Goal: Task Accomplishment & Management: Manage account settings

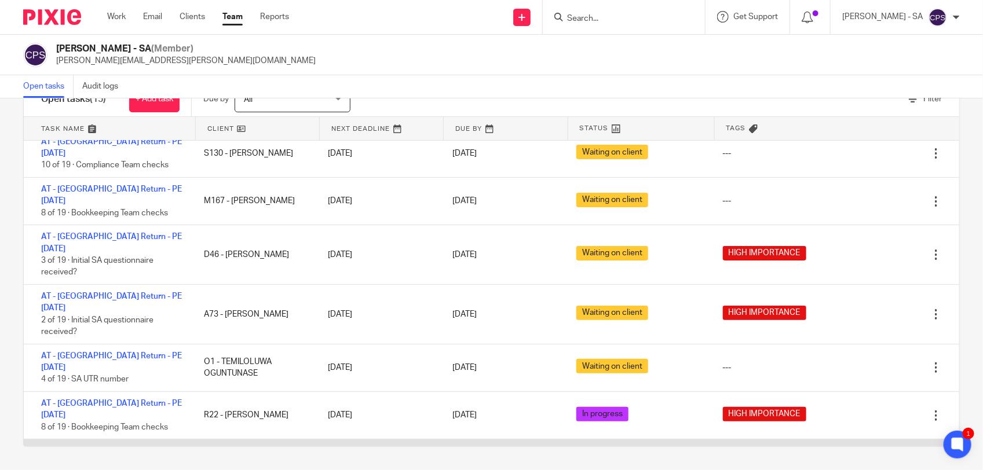
scroll to position [145, 0]
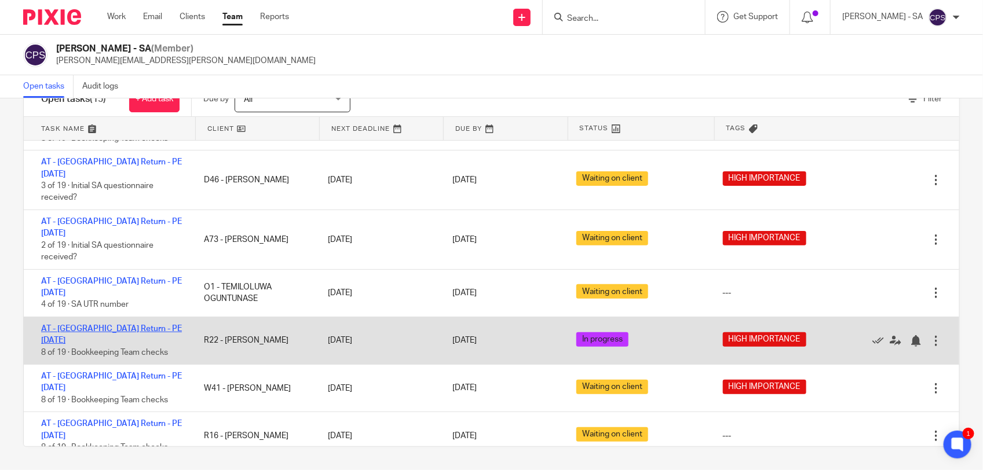
click at [126, 325] on link "AT - [GEOGRAPHIC_DATA] Return - PE [DATE]" at bounding box center [111, 335] width 141 height 20
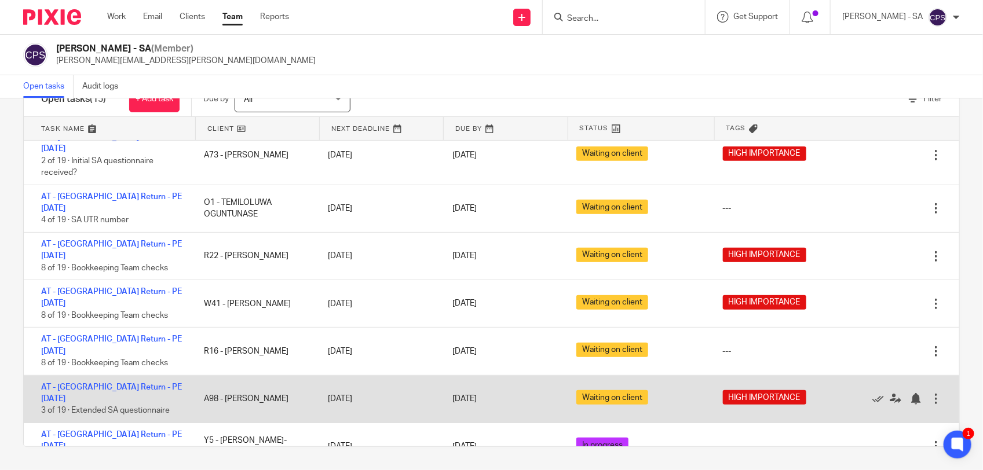
scroll to position [302, 0]
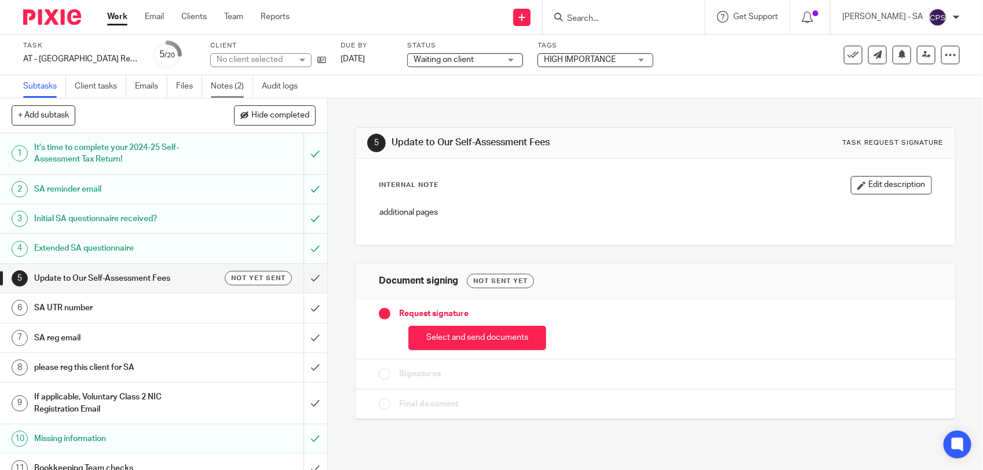
click at [226, 88] on link "Notes (2)" at bounding box center [232, 86] width 42 height 23
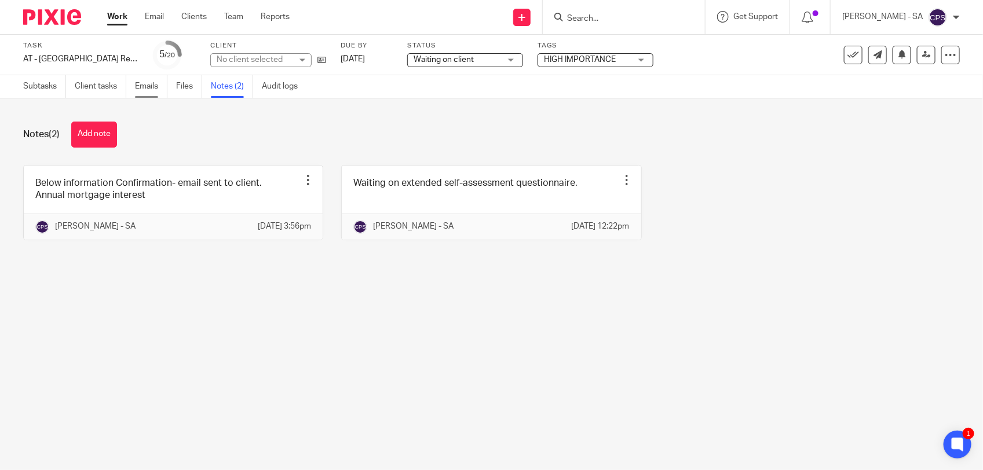
click at [151, 89] on link "Emails" at bounding box center [151, 86] width 32 height 23
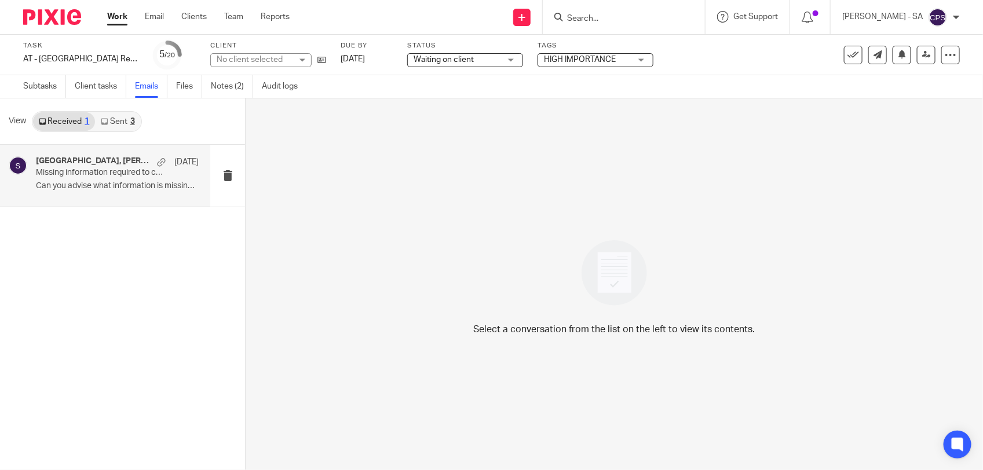
click at [109, 180] on div "[GEOGRAPHIC_DATA], [PERSON_NAME] [DATE] Missing information required to complet…" at bounding box center [117, 175] width 163 height 39
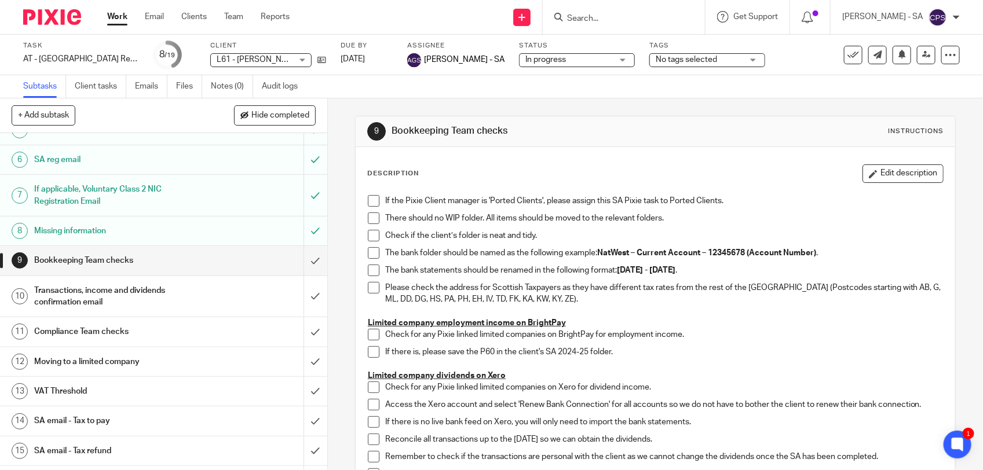
scroll to position [145, 0]
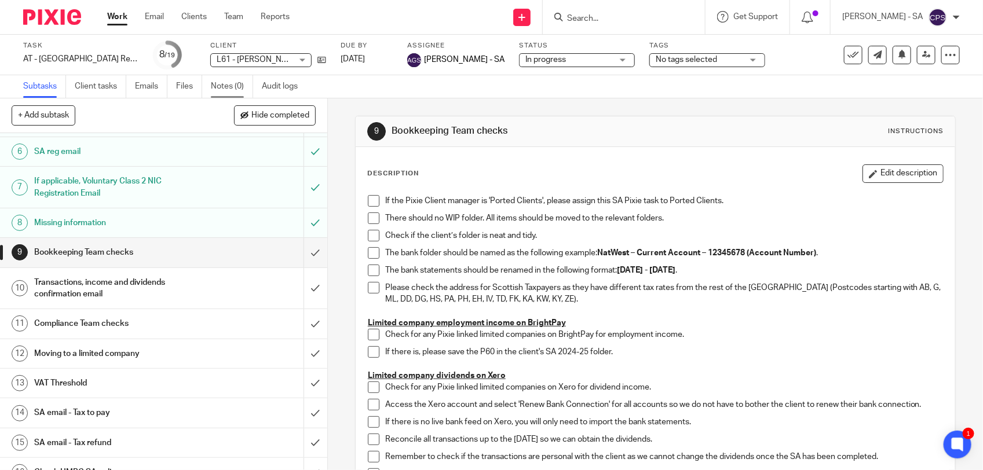
click at [215, 86] on link "Notes (0)" at bounding box center [232, 86] width 42 height 23
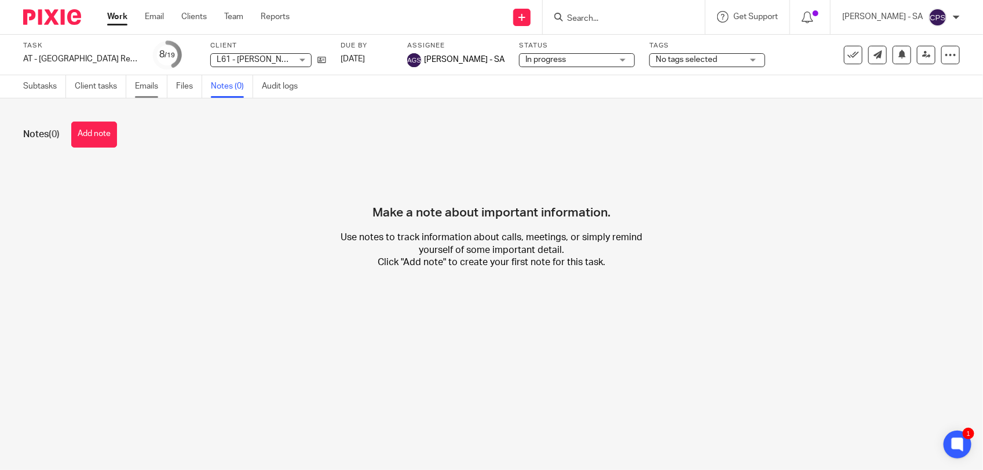
click at [151, 90] on link "Emails" at bounding box center [151, 86] width 32 height 23
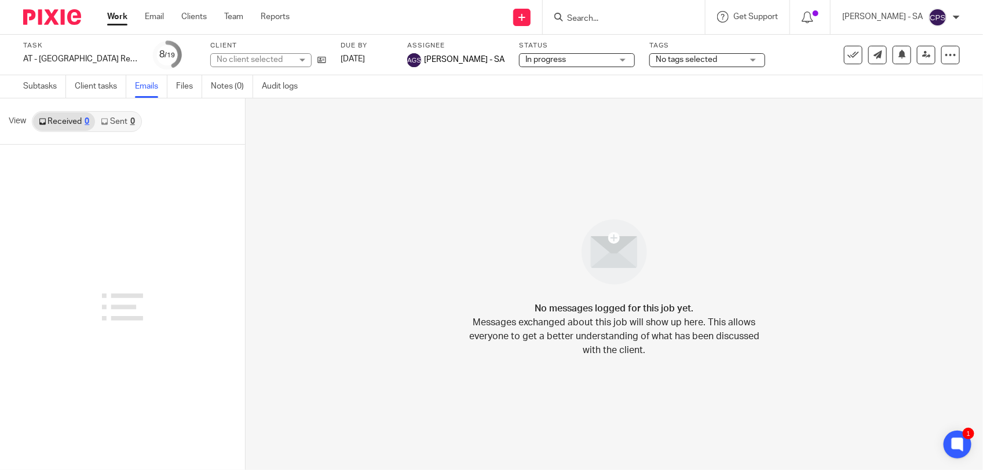
click at [117, 125] on link "Sent 0" at bounding box center [117, 121] width 45 height 19
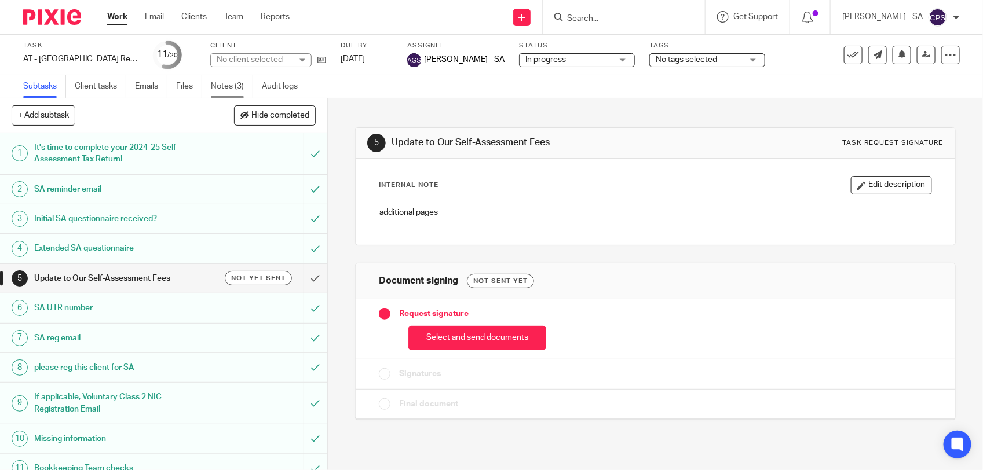
click at [230, 90] on link "Notes (3)" at bounding box center [232, 86] width 42 height 23
click at [223, 87] on link "Notes (1)" at bounding box center [232, 86] width 42 height 23
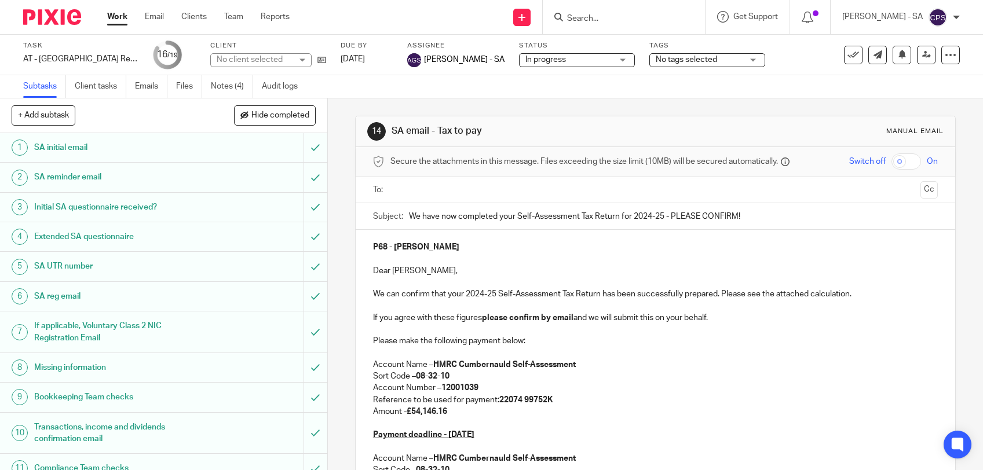
click at [236, 85] on link "Notes (4)" at bounding box center [232, 86] width 42 height 23
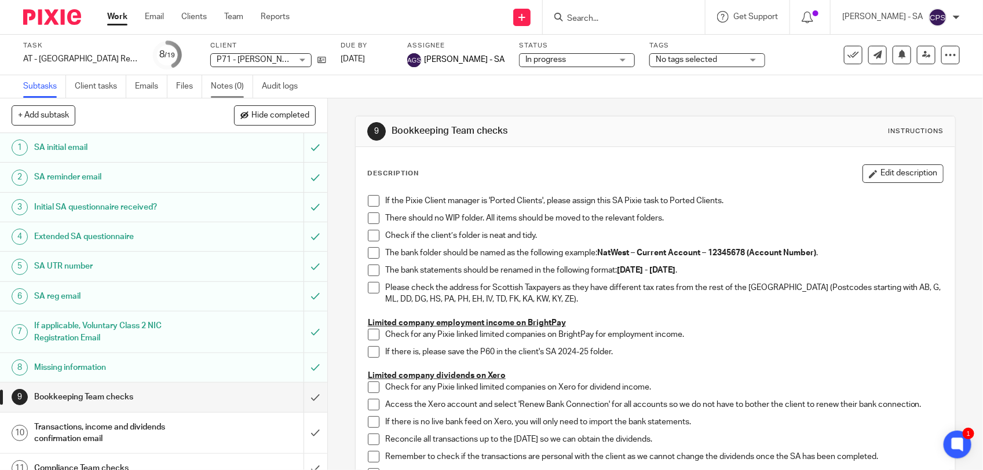
click at [226, 82] on link "Notes (0)" at bounding box center [232, 86] width 42 height 23
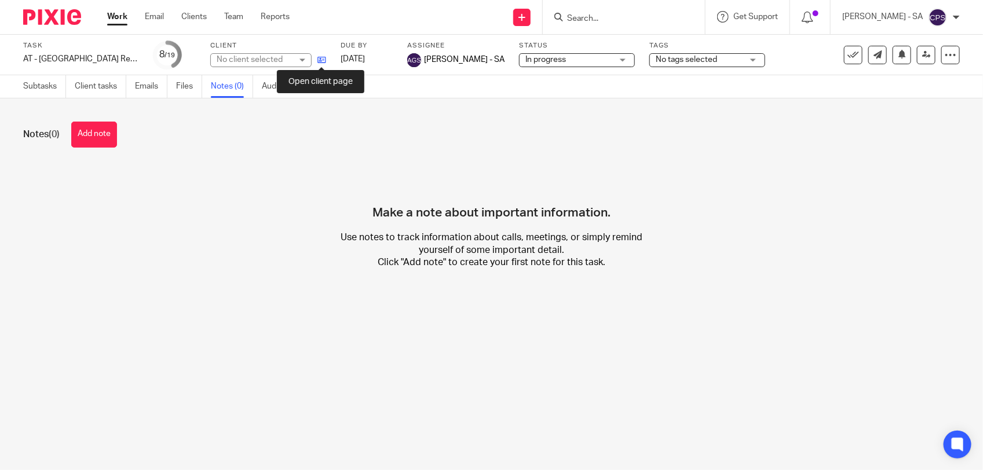
click at [320, 64] on icon at bounding box center [321, 60] width 9 height 9
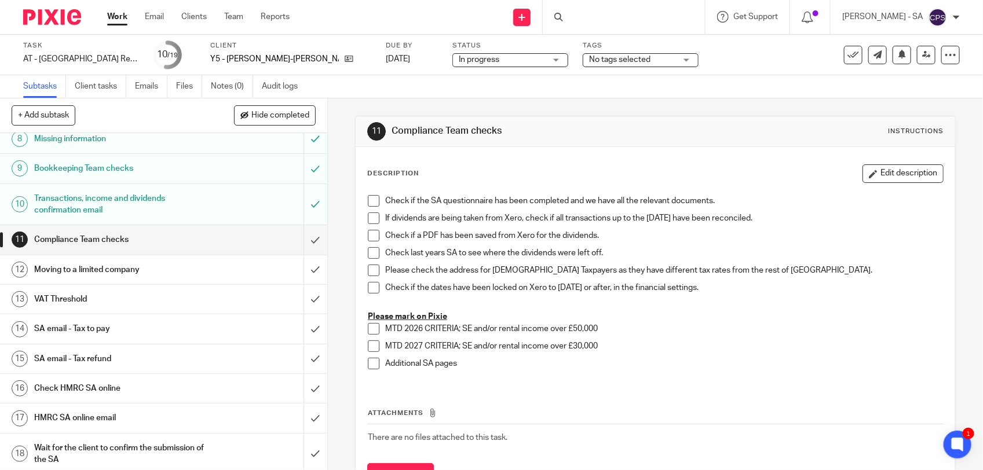
scroll to position [266, 0]
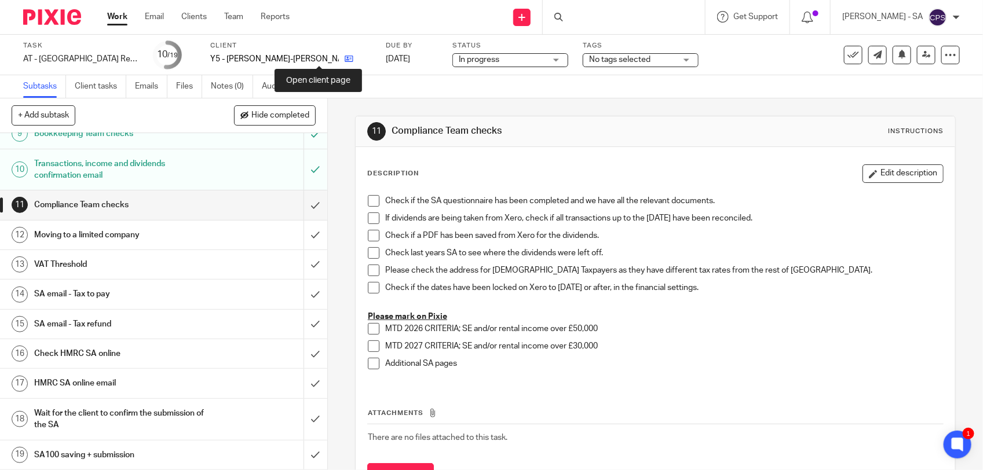
click at [345, 59] on icon at bounding box center [349, 58] width 9 height 9
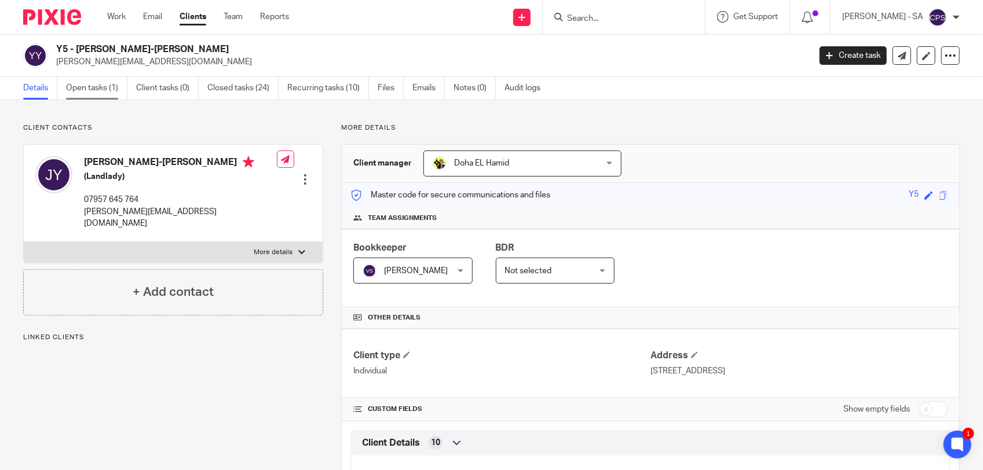
click at [80, 96] on link "Open tasks (1)" at bounding box center [96, 88] width 61 height 23
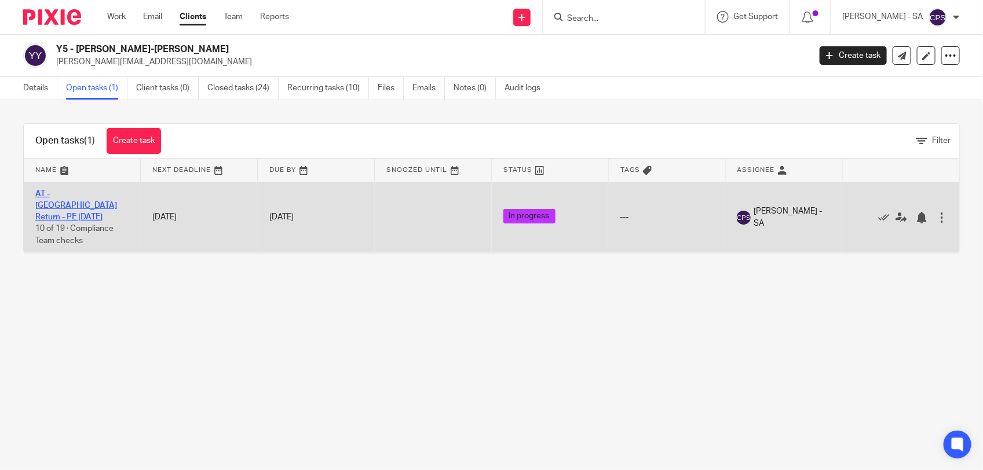
click at [93, 192] on link "AT - [GEOGRAPHIC_DATA] Return - PE [DATE]" at bounding box center [76, 206] width 82 height 32
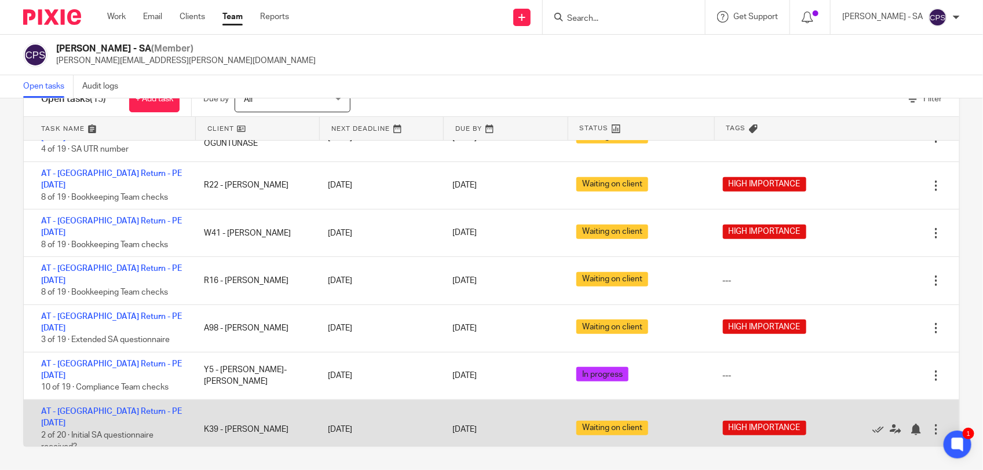
scroll to position [302, 0]
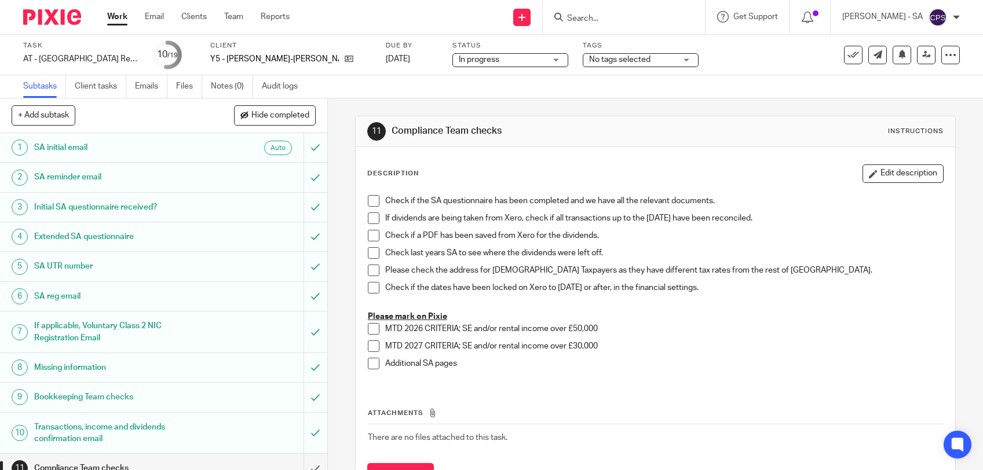
click at [233, 90] on link "Notes (0)" at bounding box center [232, 86] width 42 height 23
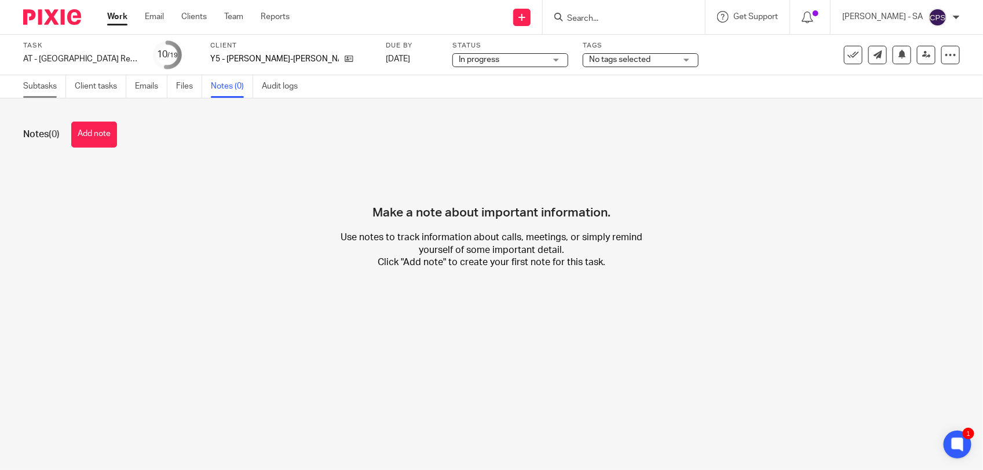
click at [52, 94] on link "Subtasks" at bounding box center [44, 86] width 43 height 23
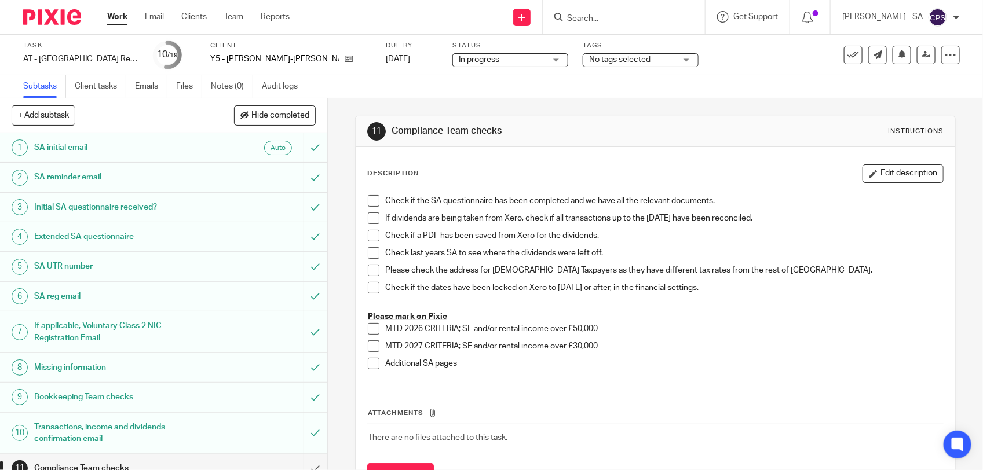
scroll to position [145, 0]
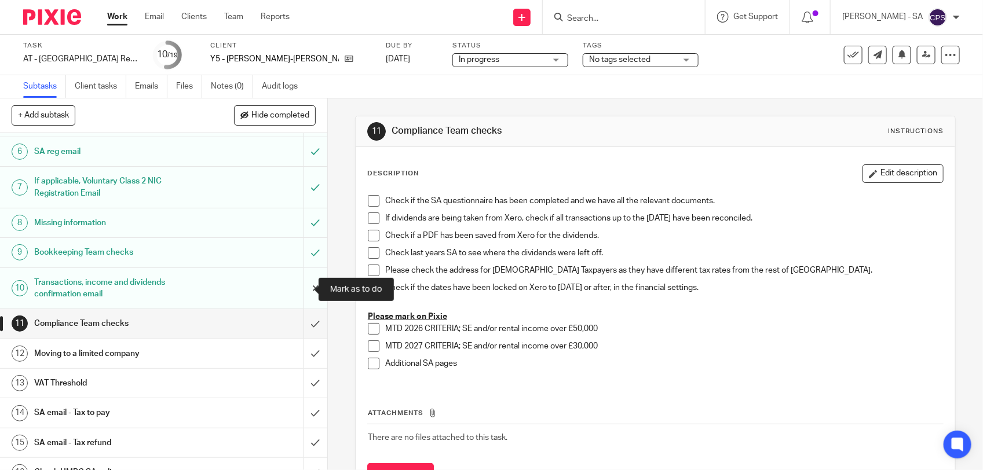
click at [298, 292] on input "submit" at bounding box center [163, 288] width 327 height 41
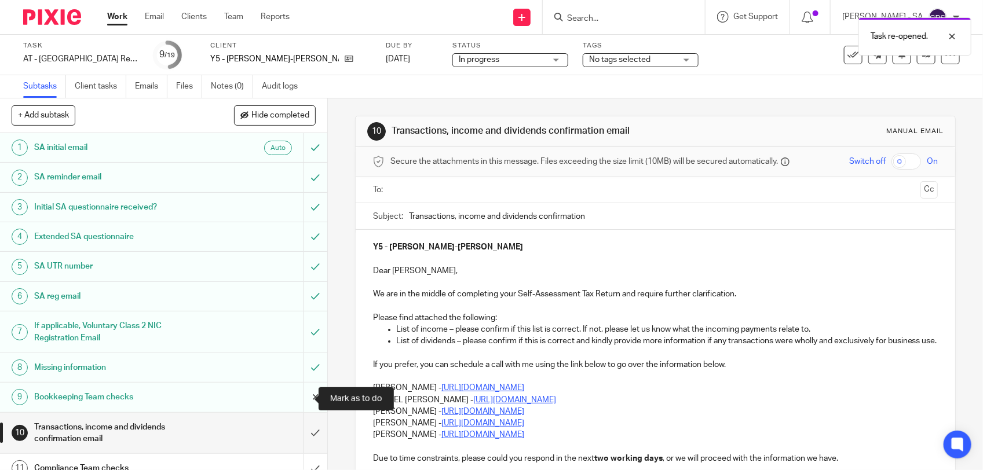
click at [293, 394] on input "submit" at bounding box center [163, 397] width 327 height 29
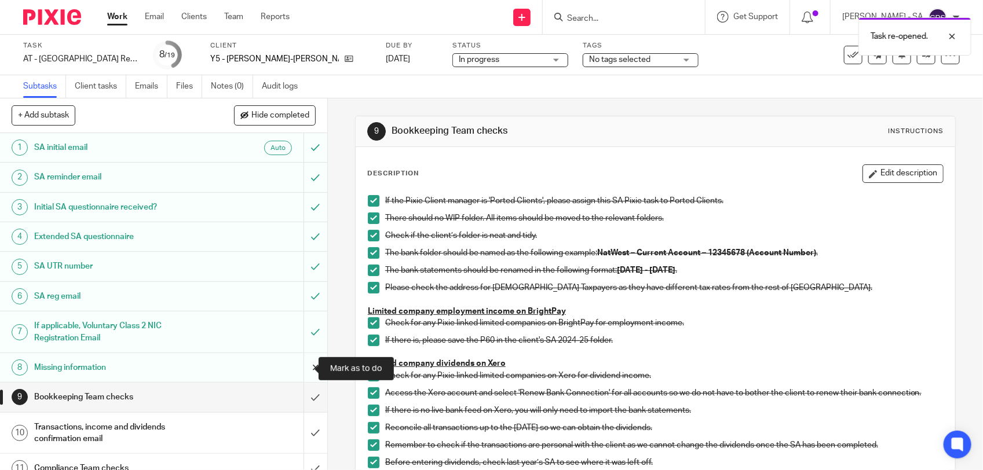
click at [300, 368] on input "submit" at bounding box center [163, 367] width 327 height 29
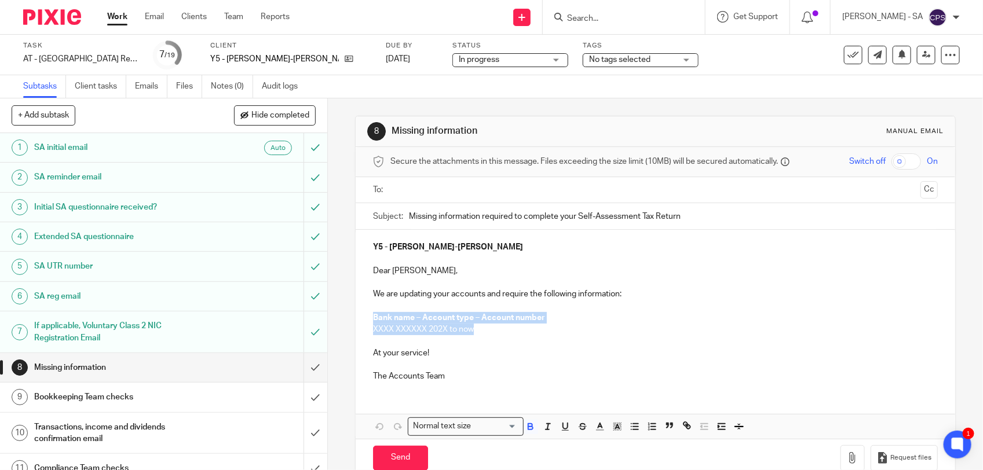
drag, startPoint x: 367, startPoint y: 314, endPoint x: 478, endPoint y: 331, distance: 112.4
click at [478, 331] on div "Y5 - JUDITH YAA-AMPONSAH Dear Judith, We are updating your accounts and require…" at bounding box center [655, 310] width 599 height 161
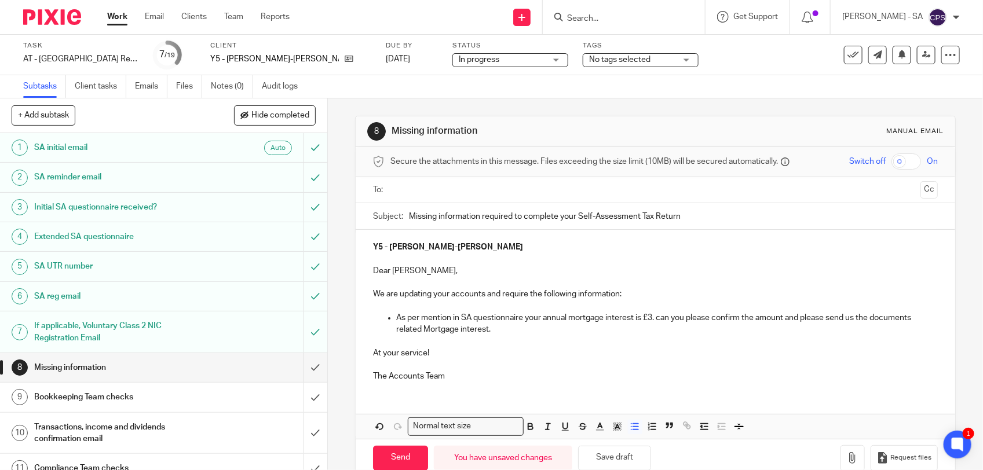
click at [646, 317] on p "As per mention in SA questionnaire your annual mortgage interest is £3. can you…" at bounding box center [666, 324] width 541 height 24
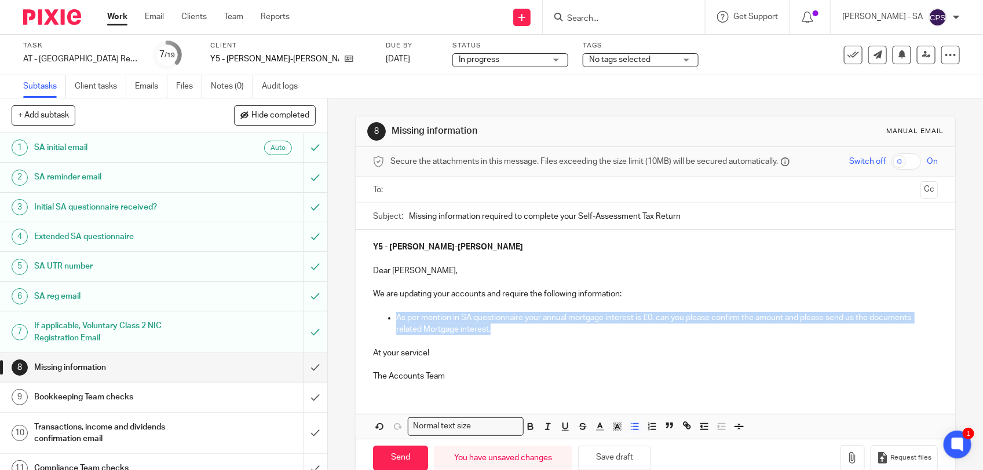
drag, startPoint x: 391, startPoint y: 314, endPoint x: 501, endPoint y: 328, distance: 110.3
click at [501, 328] on p "As per mention in SA questionnaire your annual mortgage interest is £0. can you…" at bounding box center [666, 324] width 541 height 24
copy p "As per mention in SA questionnaire your annual mortgage interest is £0. can you…"
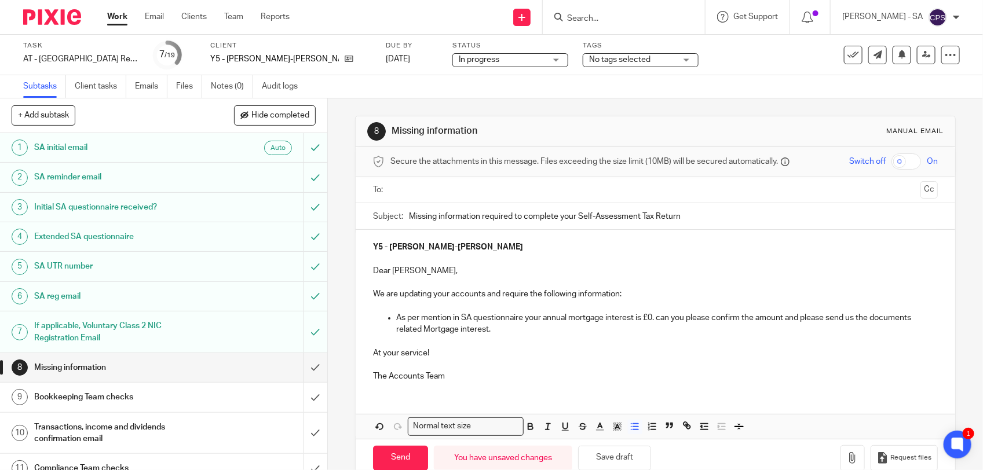
click at [521, 341] on p at bounding box center [655, 341] width 565 height 12
click at [533, 320] on p "As per mention in SA questionnaire your annual mortgage interest is £0. can you…" at bounding box center [666, 324] width 541 height 24
drag, startPoint x: 589, startPoint y: 317, endPoint x: 678, endPoint y: 313, distance: 89.2
click at [678, 313] on p "As per mention in SA questionnaire you didn't pay any annual mortgage interest …" at bounding box center [666, 324] width 541 height 24
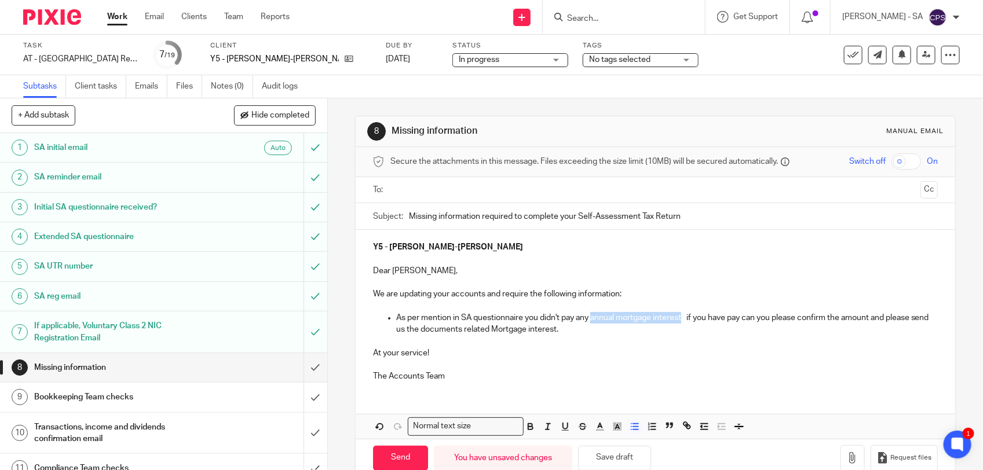
copy p "annual mortgage interest"
click at [742, 320] on p "As per mention in SA questionnaire you didn't pay any annual mortgage interest …" at bounding box center [666, 324] width 541 height 24
drag, startPoint x: 765, startPoint y: 318, endPoint x: 741, endPoint y: 320, distance: 23.8
click at [741, 320] on p "As per mention in SA questionnaire you didn't pay any annual mortgage interest …" at bounding box center [666, 324] width 541 height 24
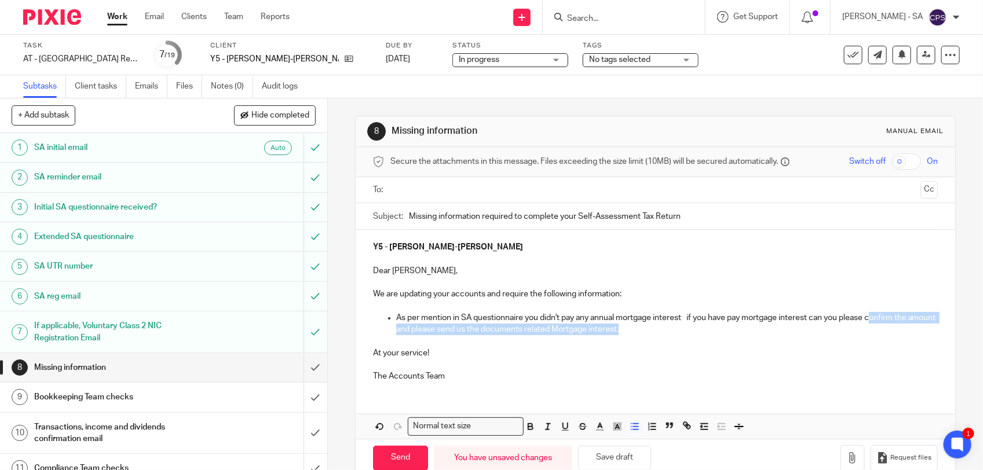
drag, startPoint x: 869, startPoint y: 320, endPoint x: 866, endPoint y: 325, distance: 6.3
click at [866, 325] on p "As per mention in SA questionnaire you didn't pay any annual mortgage interest …" at bounding box center [666, 324] width 541 height 24
click at [867, 318] on p "As per mention in SA questionnaire you didn't pay any annual mortgage interest …" at bounding box center [666, 324] width 541 height 24
drag, startPoint x: 449, startPoint y: 330, endPoint x: 444, endPoint y: 336, distance: 7.8
click at [684, 317] on p "As per mention in SA questionnaire you didn't pay any annual mortgage interest …" at bounding box center [666, 324] width 541 height 24
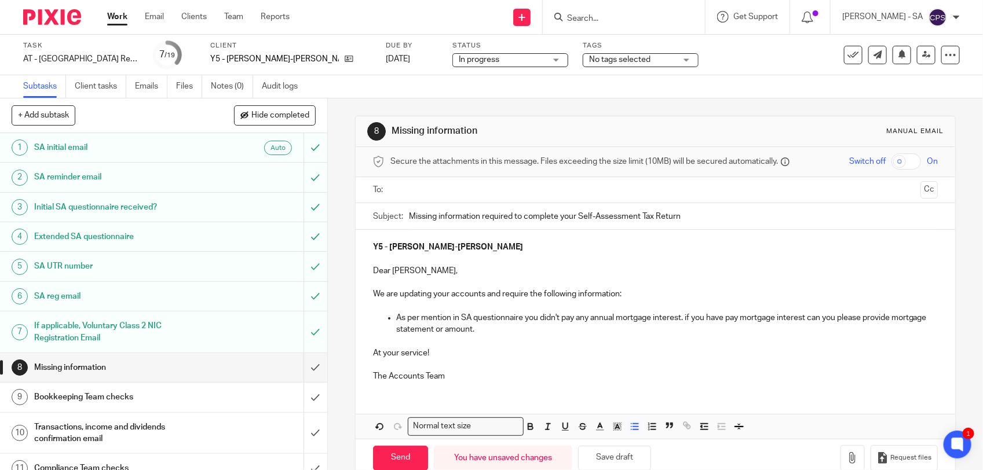
drag, startPoint x: 788, startPoint y: 316, endPoint x: 793, endPoint y: 316, distance: 5.8
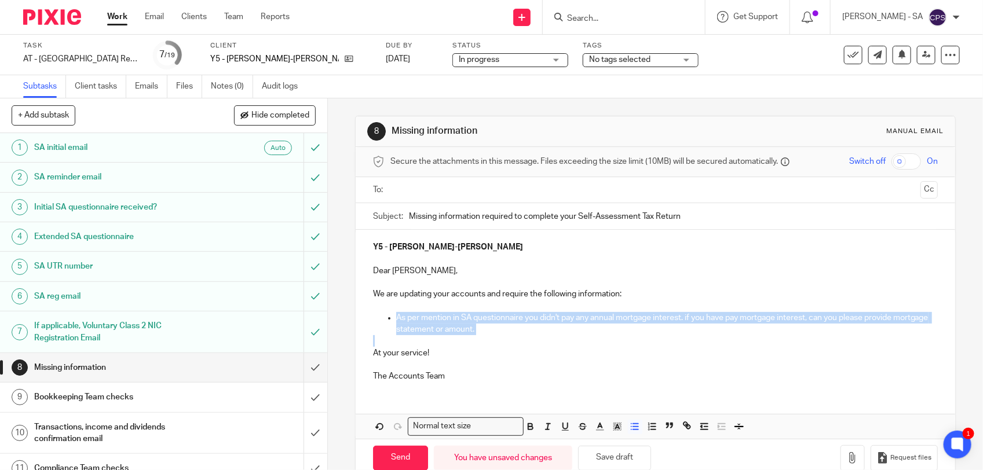
drag, startPoint x: 394, startPoint y: 318, endPoint x: 506, endPoint y: 339, distance: 113.0
click at [506, 339] on div "Y5 - JUDITH YAA-AMPONSAH Dear Judith, We are updating your accounts and require…" at bounding box center [655, 310] width 599 height 161
copy p "As per mention in SA questionnaire you didn't pay any annual mortgage interest.…"
click at [548, 342] on p at bounding box center [655, 341] width 565 height 12
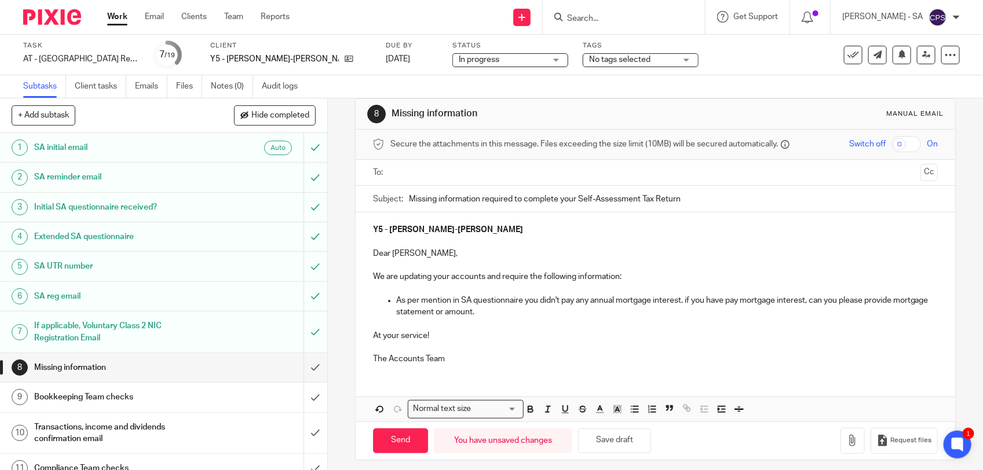
scroll to position [26, 0]
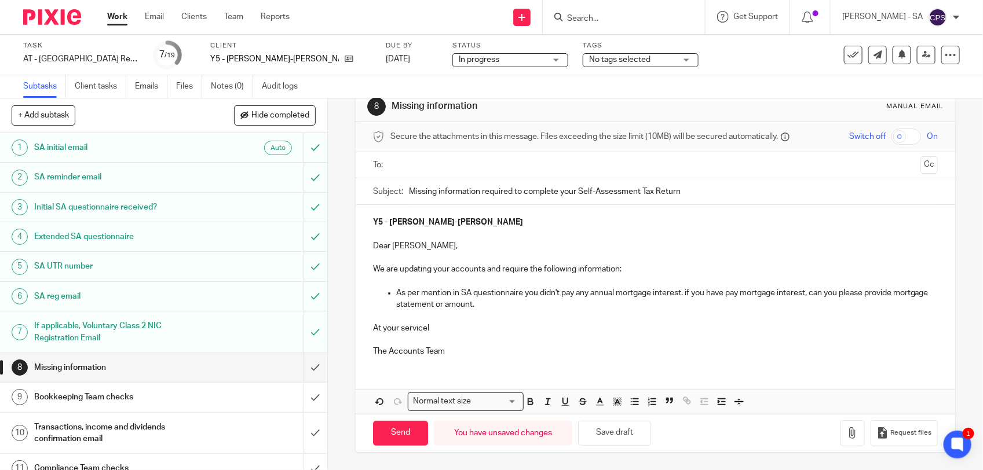
click at [444, 163] on input "text" at bounding box center [654, 165] width 521 height 13
click at [608, 440] on button "Save draft" at bounding box center [614, 434] width 73 height 25
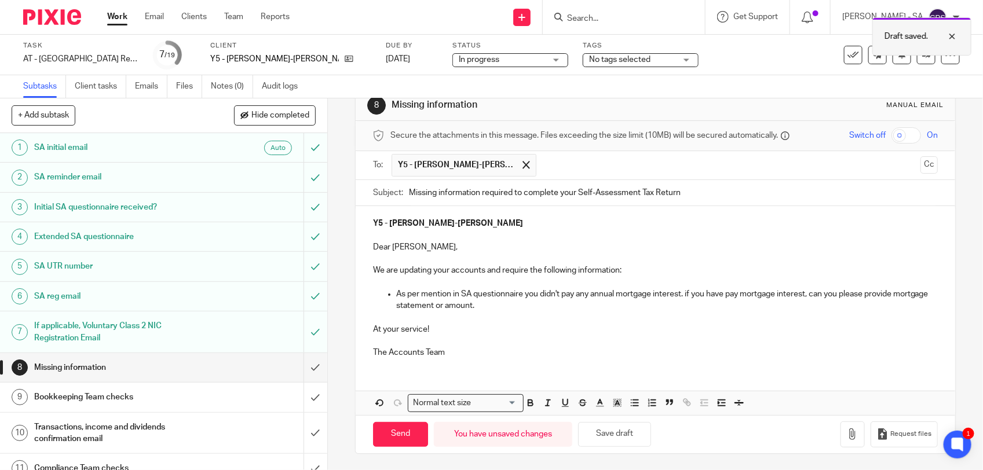
click at [955, 33] on div at bounding box center [943, 37] width 31 height 14
click at [612, 435] on button "Save draft" at bounding box center [614, 433] width 73 height 25
click at [953, 36] on div at bounding box center [943, 37] width 31 height 14
click at [602, 429] on button "Save draft" at bounding box center [614, 433] width 73 height 25
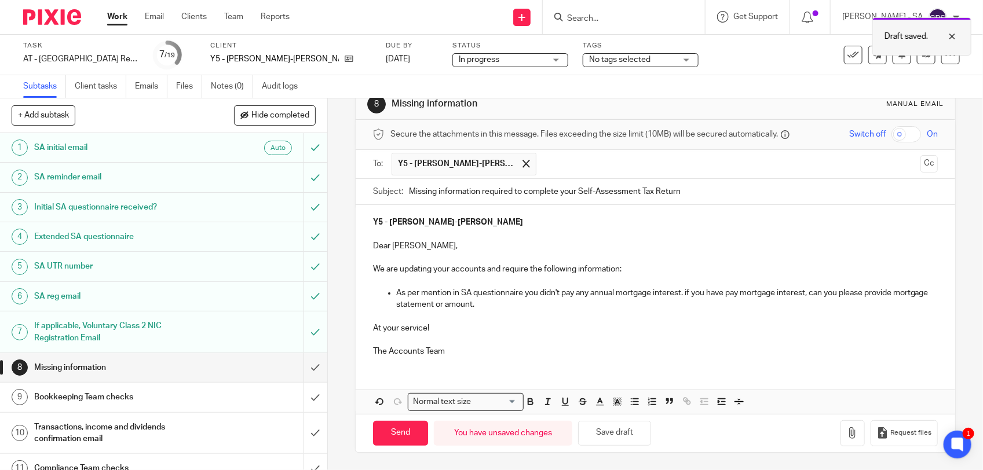
click at [955, 36] on div at bounding box center [943, 37] width 31 height 14
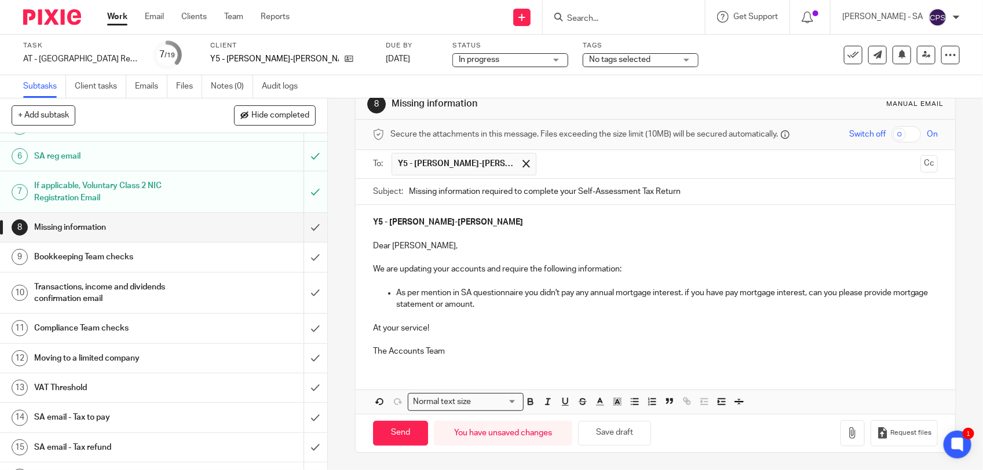
scroll to position [145, 0]
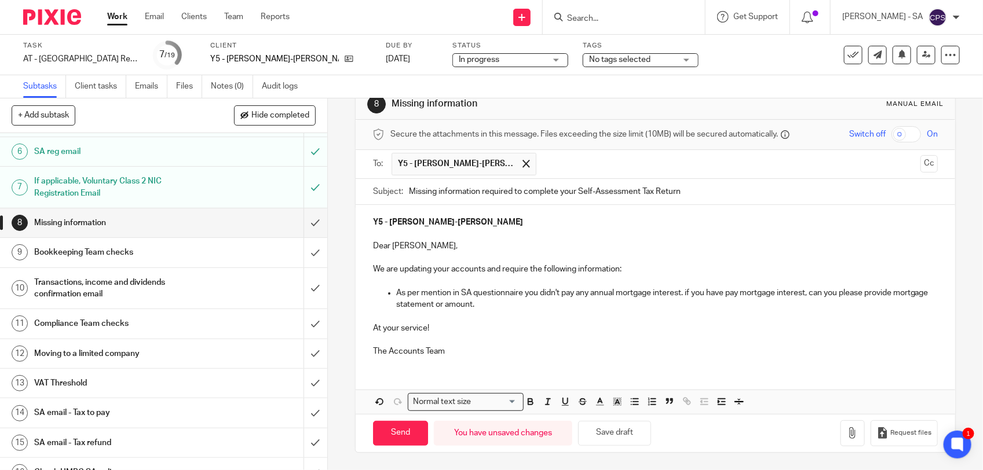
click at [467, 58] on span "In progress" at bounding box center [502, 60] width 87 height 12
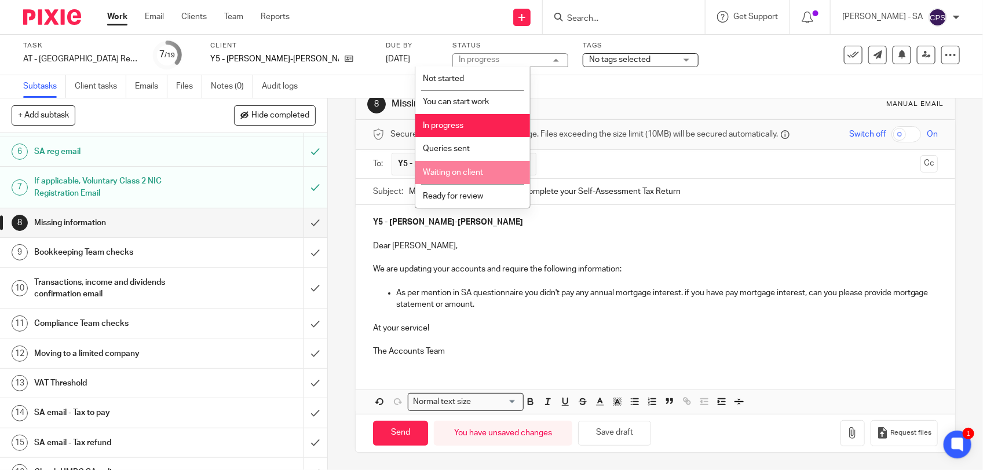
click at [462, 177] on li "Waiting on client" at bounding box center [472, 173] width 115 height 24
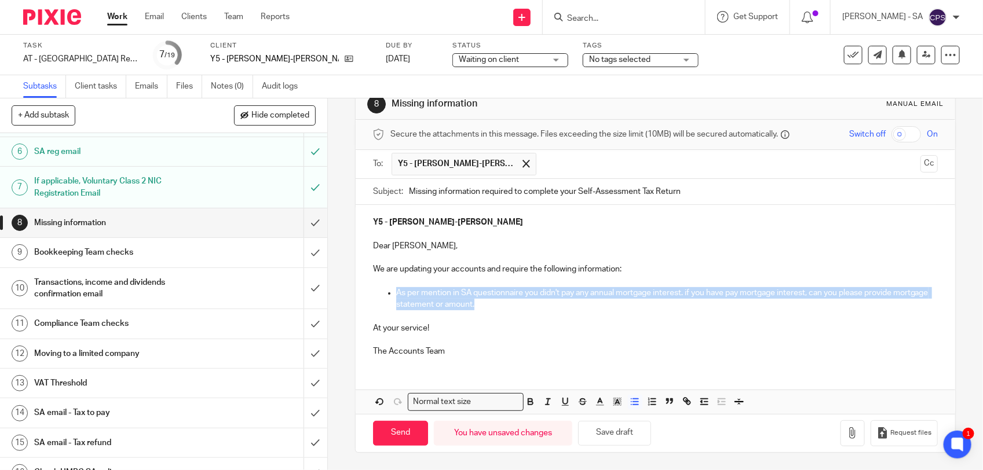
drag, startPoint x: 392, startPoint y: 291, endPoint x: 513, endPoint y: 302, distance: 121.5
click at [513, 302] on p "As per mention in SA questionnaire you didn't pay any annual mortgage interest.…" at bounding box center [666, 299] width 541 height 24
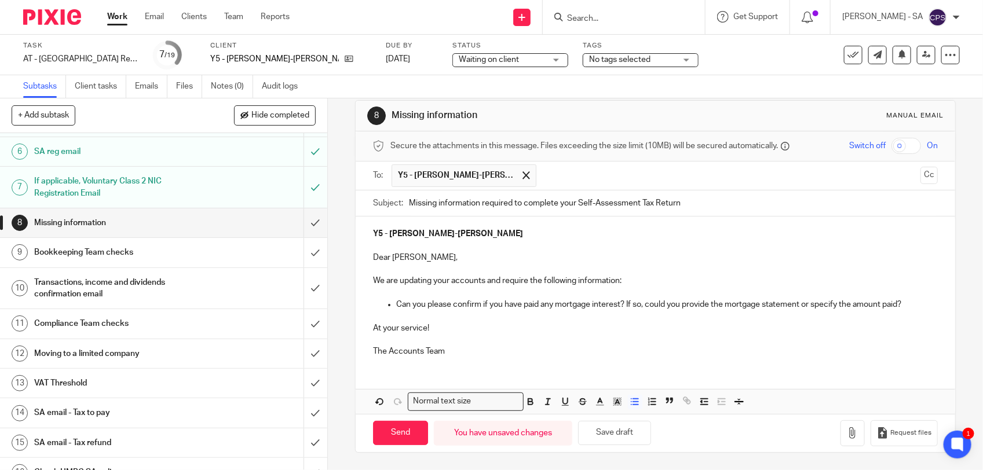
scroll to position [17, 0]
click at [603, 433] on button "Save draft" at bounding box center [614, 433] width 73 height 25
click at [400, 439] on input "Send" at bounding box center [400, 433] width 55 height 25
type input "Sent"
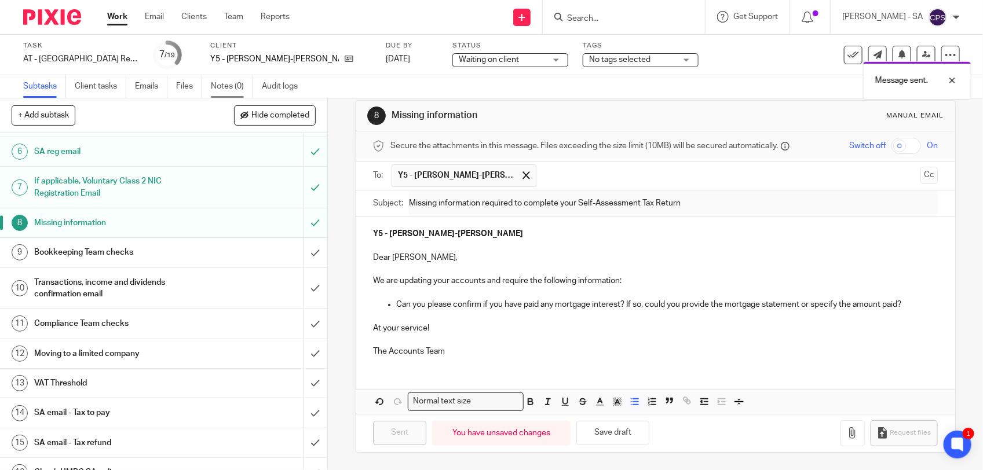
click at [233, 84] on link "Notes (0)" at bounding box center [232, 86] width 42 height 23
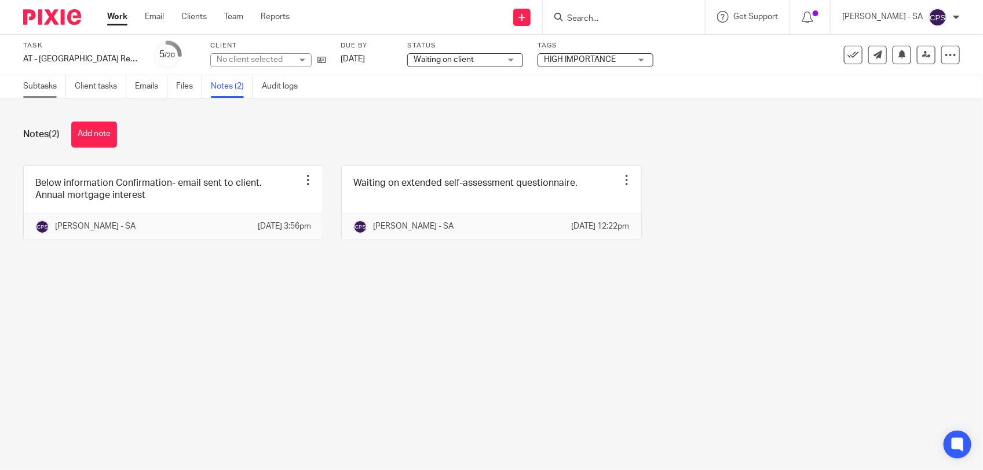
click at [27, 85] on link "Subtasks" at bounding box center [44, 86] width 43 height 23
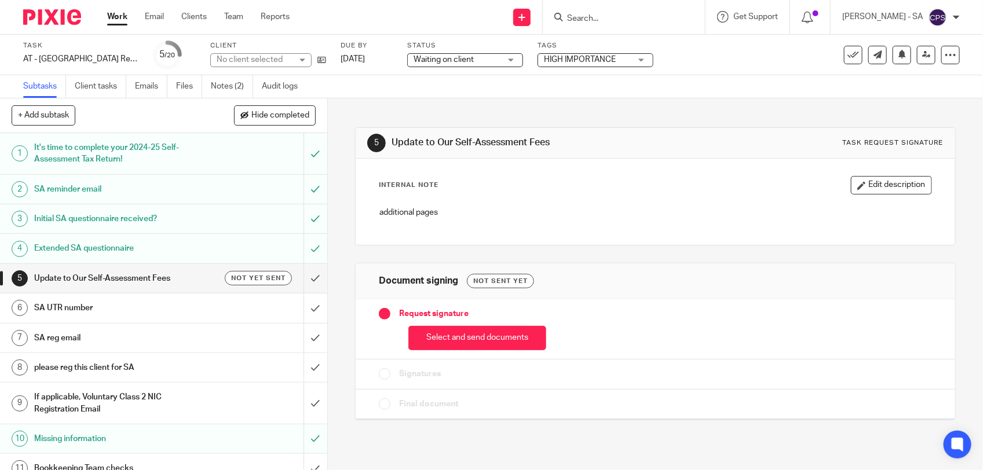
scroll to position [72, 0]
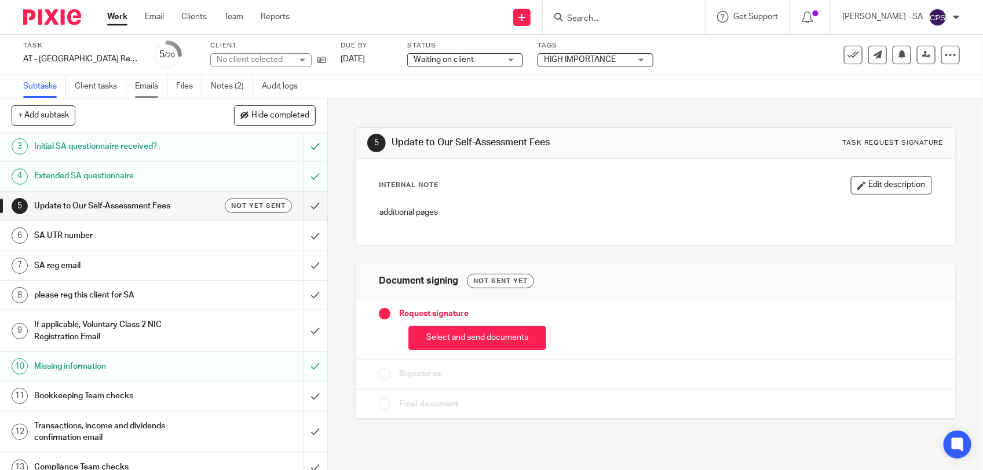
click at [148, 86] on link "Emails" at bounding box center [151, 86] width 32 height 23
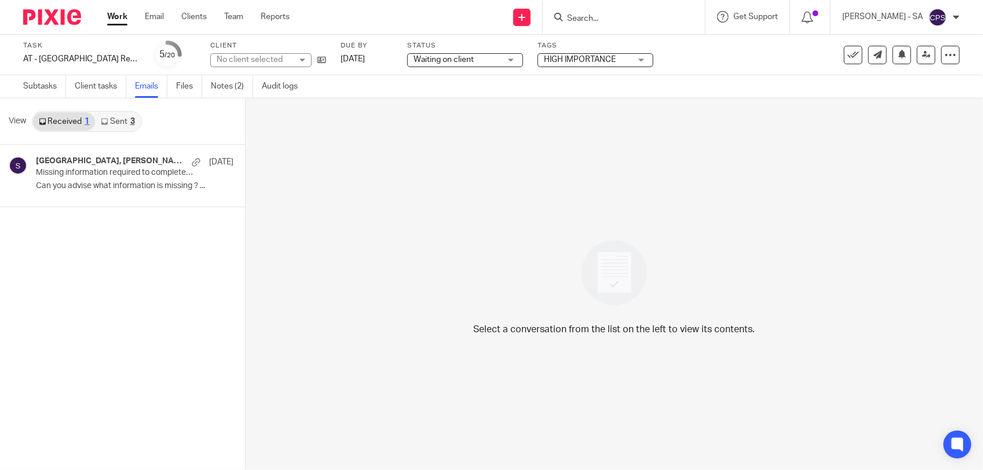
click at [118, 125] on link "Sent 3" at bounding box center [117, 121] width 45 height 19
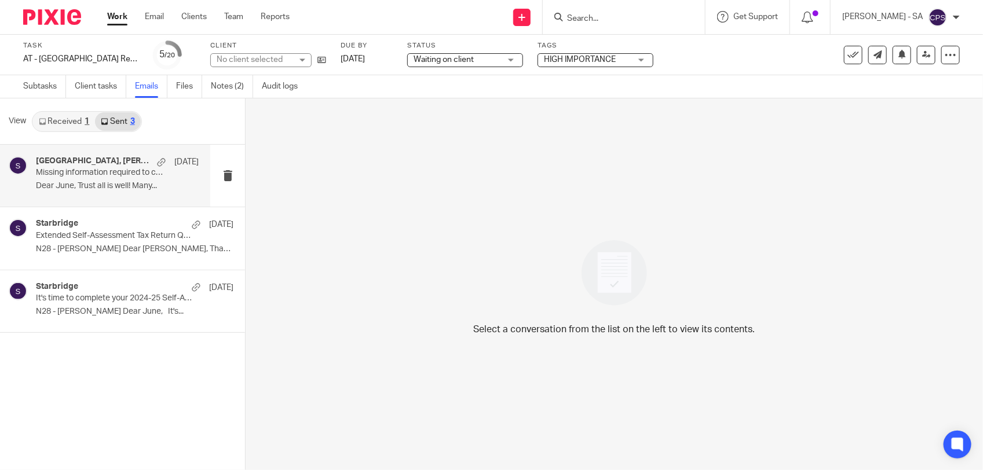
click at [109, 185] on p "Dear June, Trust all is well! Many..." at bounding box center [117, 186] width 163 height 10
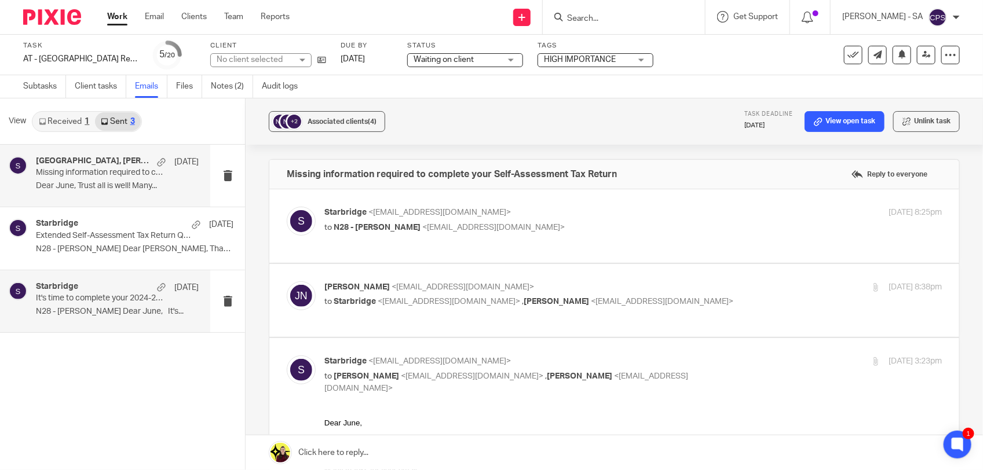
click at [81, 310] on p "N28 - JUNE NYARKO Dear June, It's..." at bounding box center [117, 312] width 163 height 10
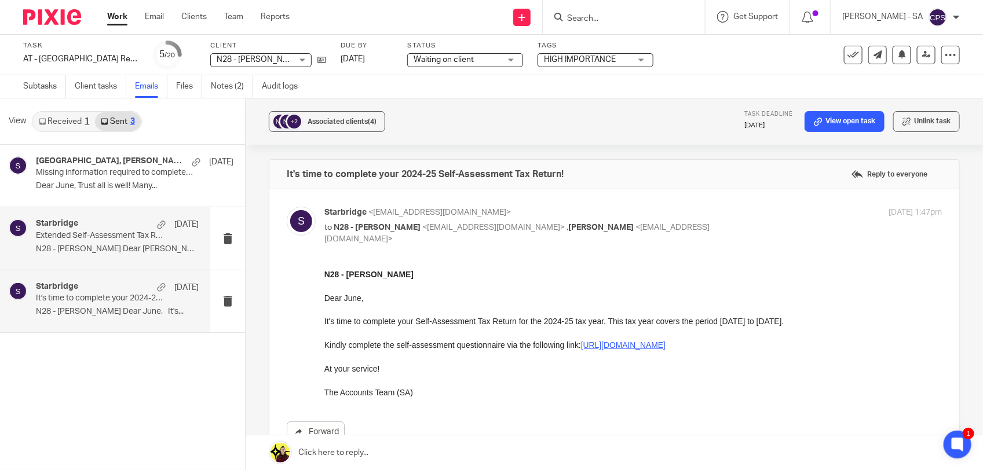
click at [111, 247] on p "N28 - JUNE NYARKO Dear June, Thanks for..." at bounding box center [117, 249] width 163 height 10
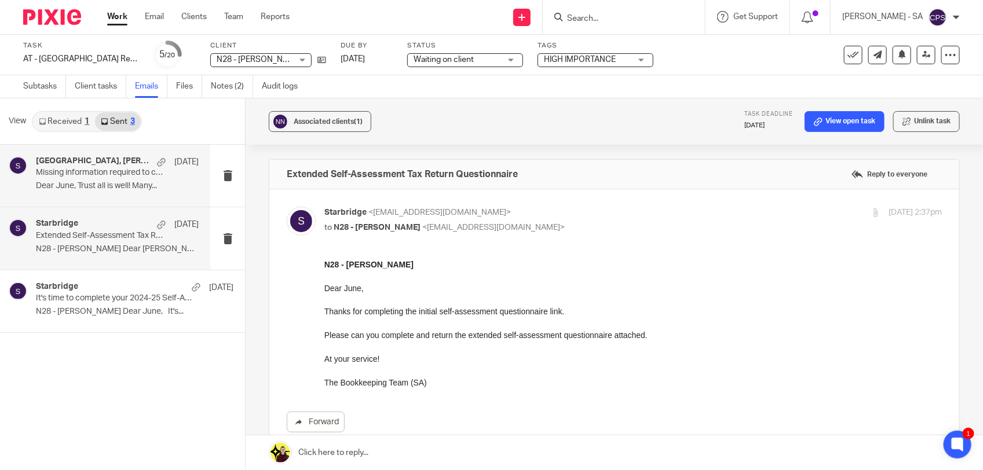
click at [93, 181] on p "Dear June, Trust all is well! Many..." at bounding box center [117, 186] width 163 height 10
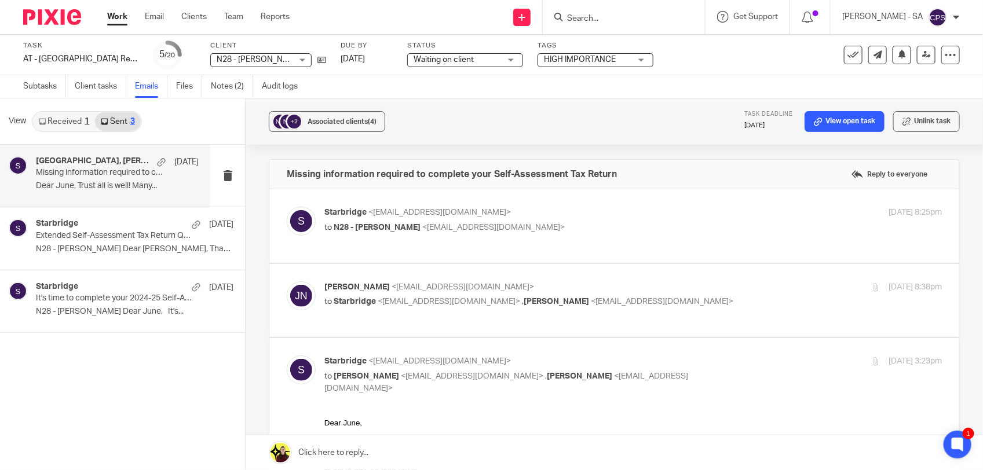
click at [566, 236] on div "Starbridge <info@starbridge.uk> to N28 - JUNE NYARKO <juneffc@gmail.com> 28 Jul…" at bounding box center [614, 226] width 655 height 39
click at [582, 215] on p "Starbridge <info@starbridge.uk>" at bounding box center [530, 213] width 412 height 12
checkbox input "true"
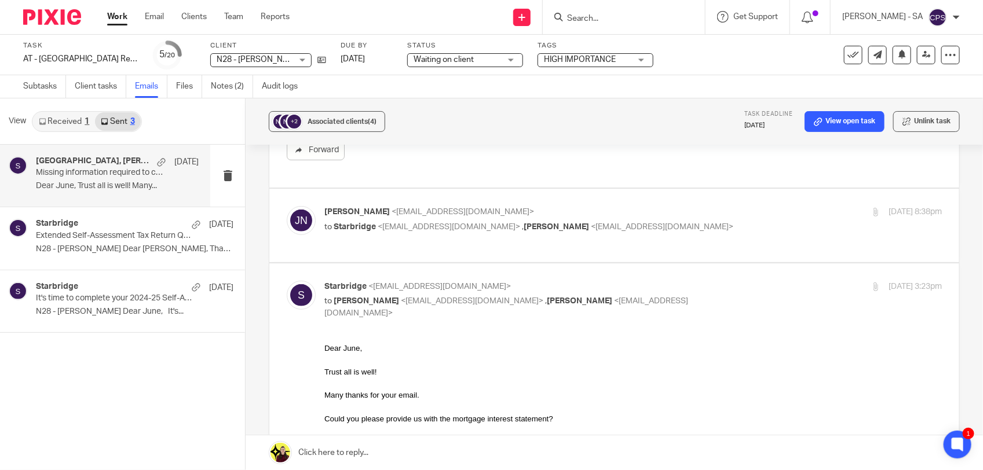
scroll to position [290, 0]
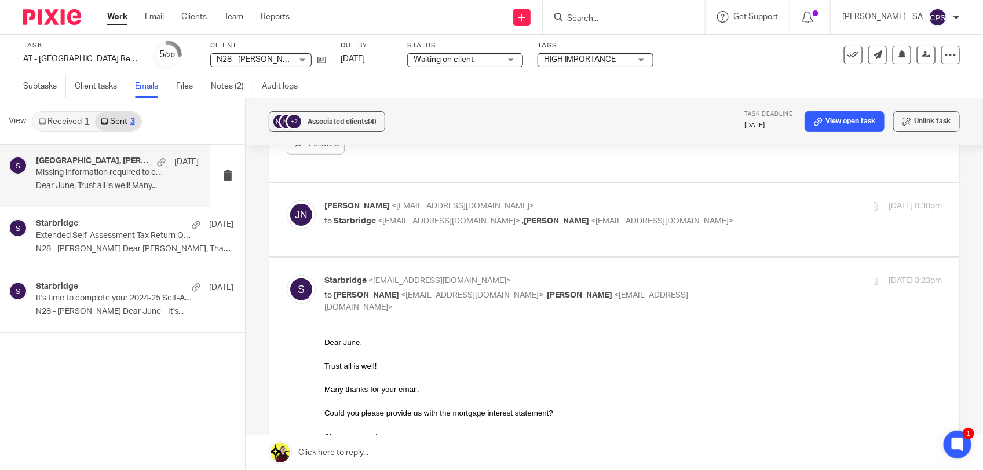
click at [676, 229] on div "June Nyarko <juneffc@gmail.com> to Starbridge <info@starbridge.uk> , Joel Nyark…" at bounding box center [632, 214] width 617 height 29
checkbox input "true"
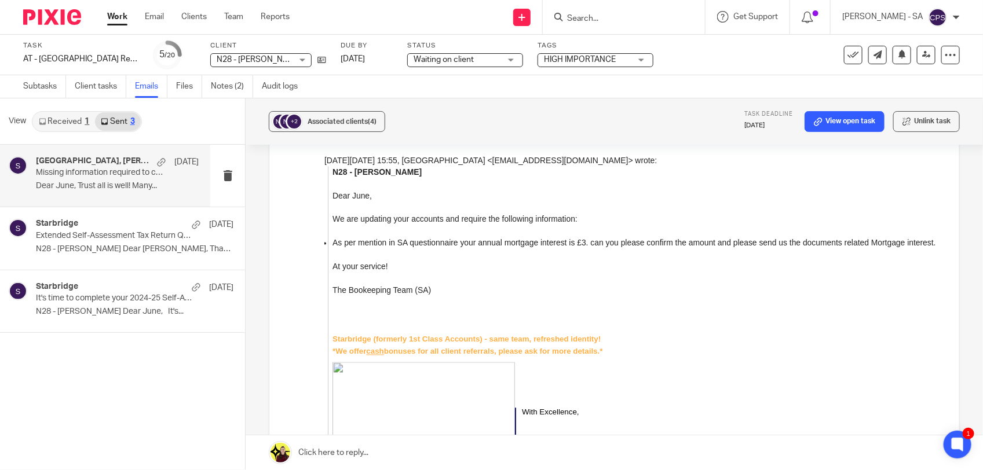
scroll to position [898, 0]
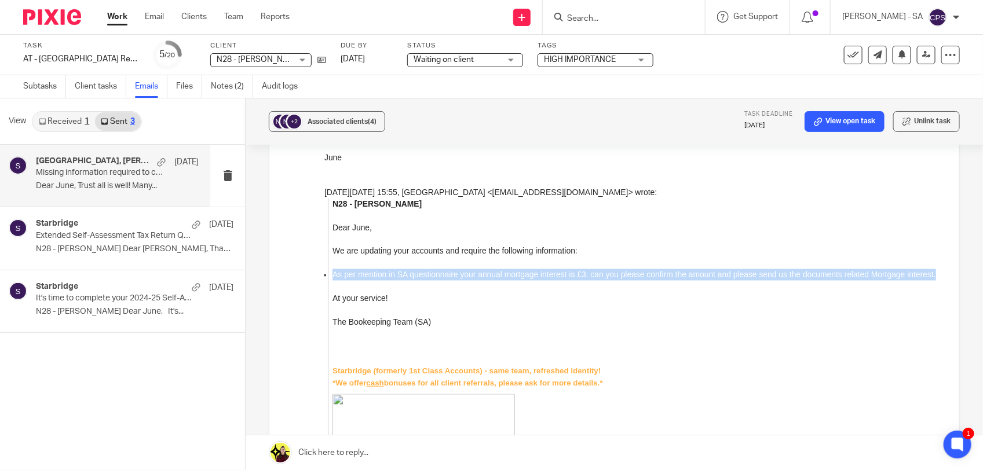
drag, startPoint x: 333, startPoint y: 275, endPoint x: 366, endPoint y: 287, distance: 35.0
click at [366, 281] on p "As per mention in SA questionnaire your annual mortgage interest is £3. can you…" at bounding box center [636, 275] width 609 height 12
copy span "As per mention in SA questionnaire your annual mortgage interest is £3. can you…"
click at [369, 281] on p "As per mention in SA questionnaire your annual mortgage interest is £3. can you…" at bounding box center [636, 275] width 609 height 12
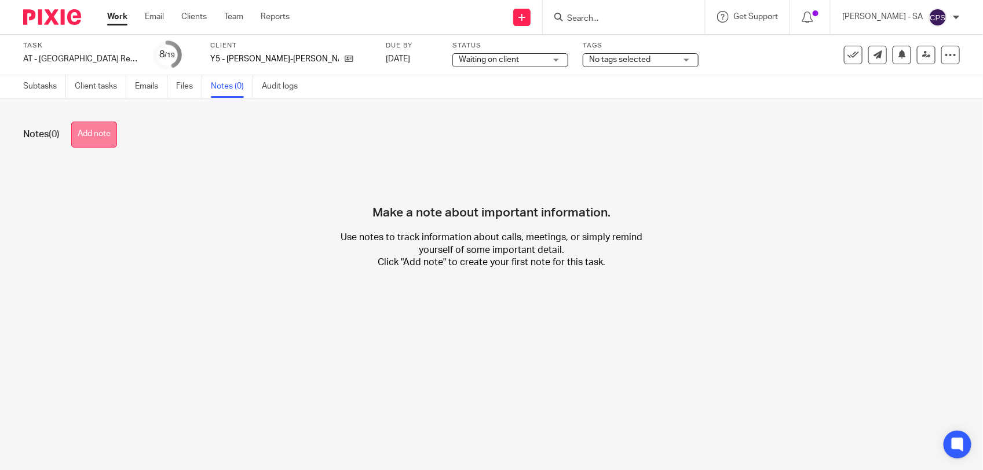
click at [89, 129] on button "Add note" at bounding box center [94, 135] width 46 height 26
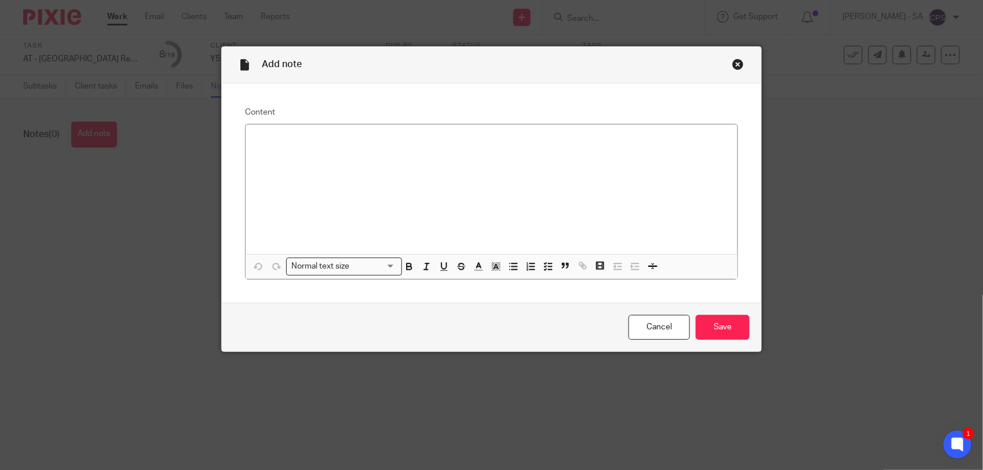
click at [261, 152] on div at bounding box center [492, 190] width 492 height 130
click at [543, 265] on icon "button" at bounding box center [548, 266] width 10 height 10
click at [272, 164] on p "Mor" at bounding box center [500, 163] width 456 height 12
click at [727, 333] on input "Save" at bounding box center [722, 327] width 54 height 25
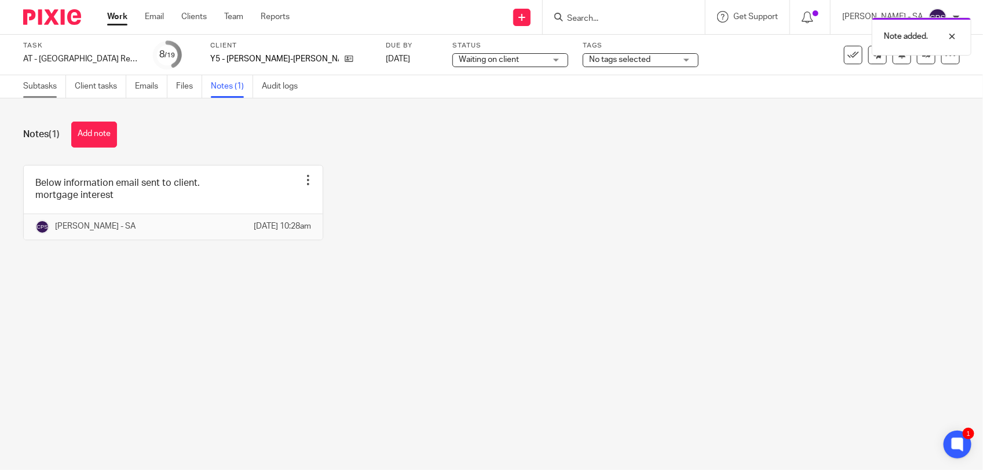
click at [44, 91] on link "Subtasks" at bounding box center [44, 86] width 43 height 23
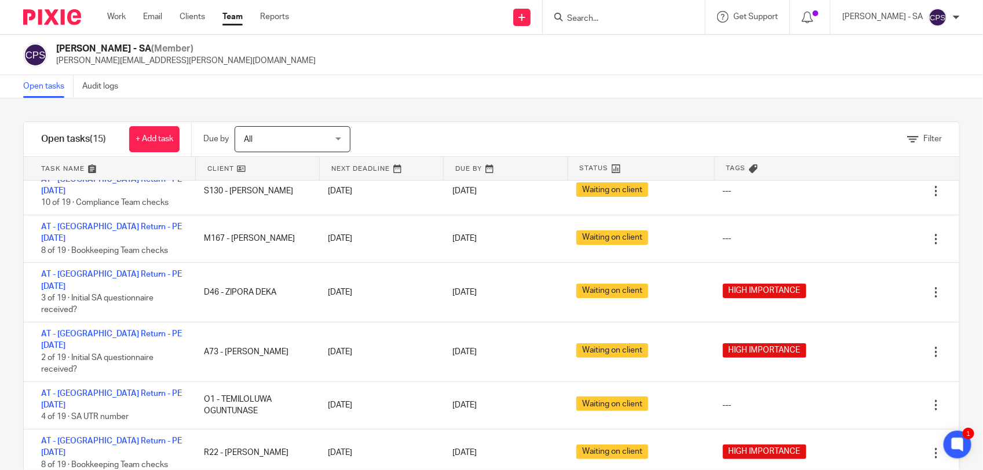
scroll to position [145, 0]
